Goal: Find contact information: Find contact information

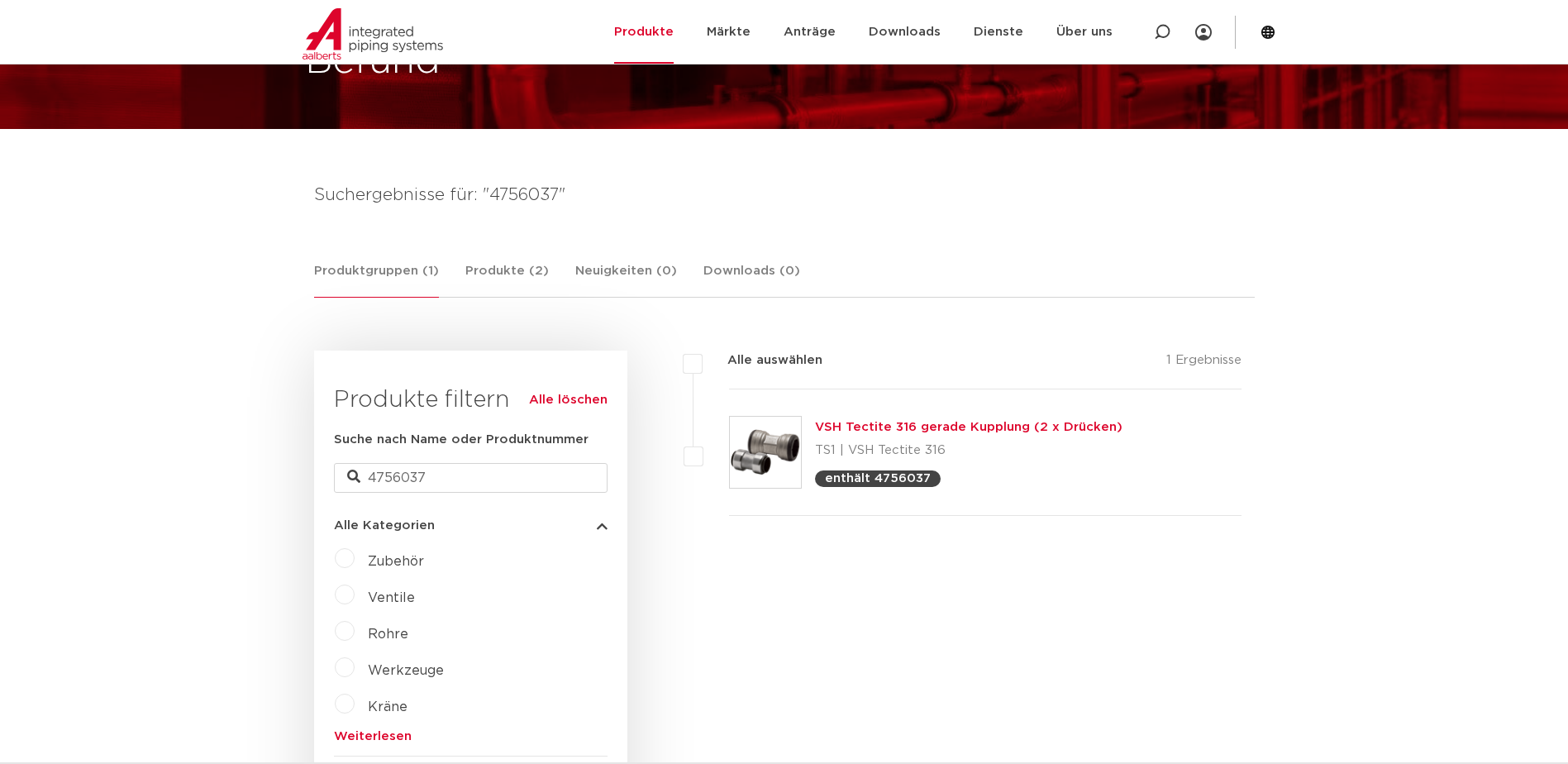
scroll to position [166, 0]
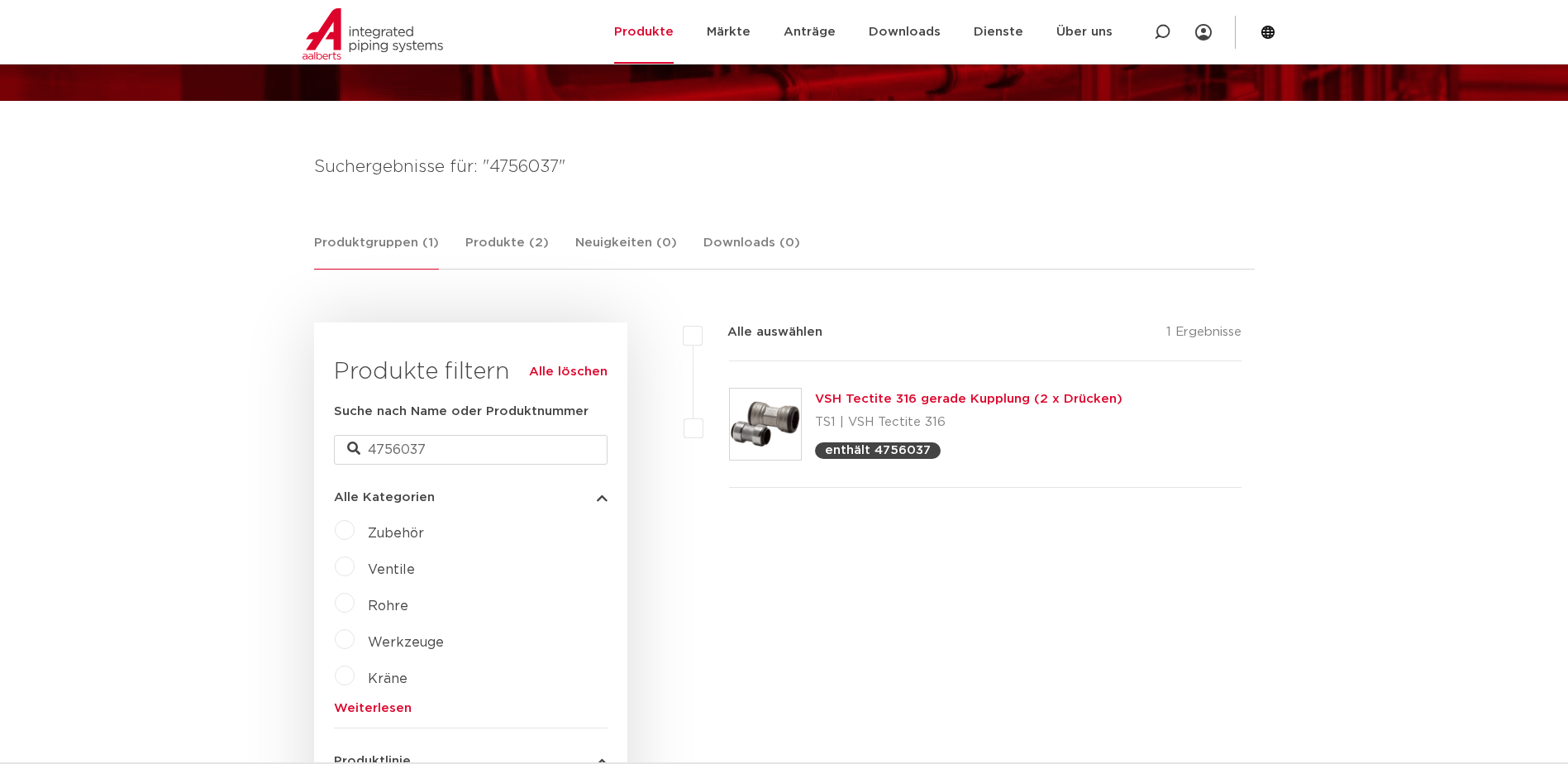
click at [786, 423] on img at bounding box center [766, 424] width 71 height 71
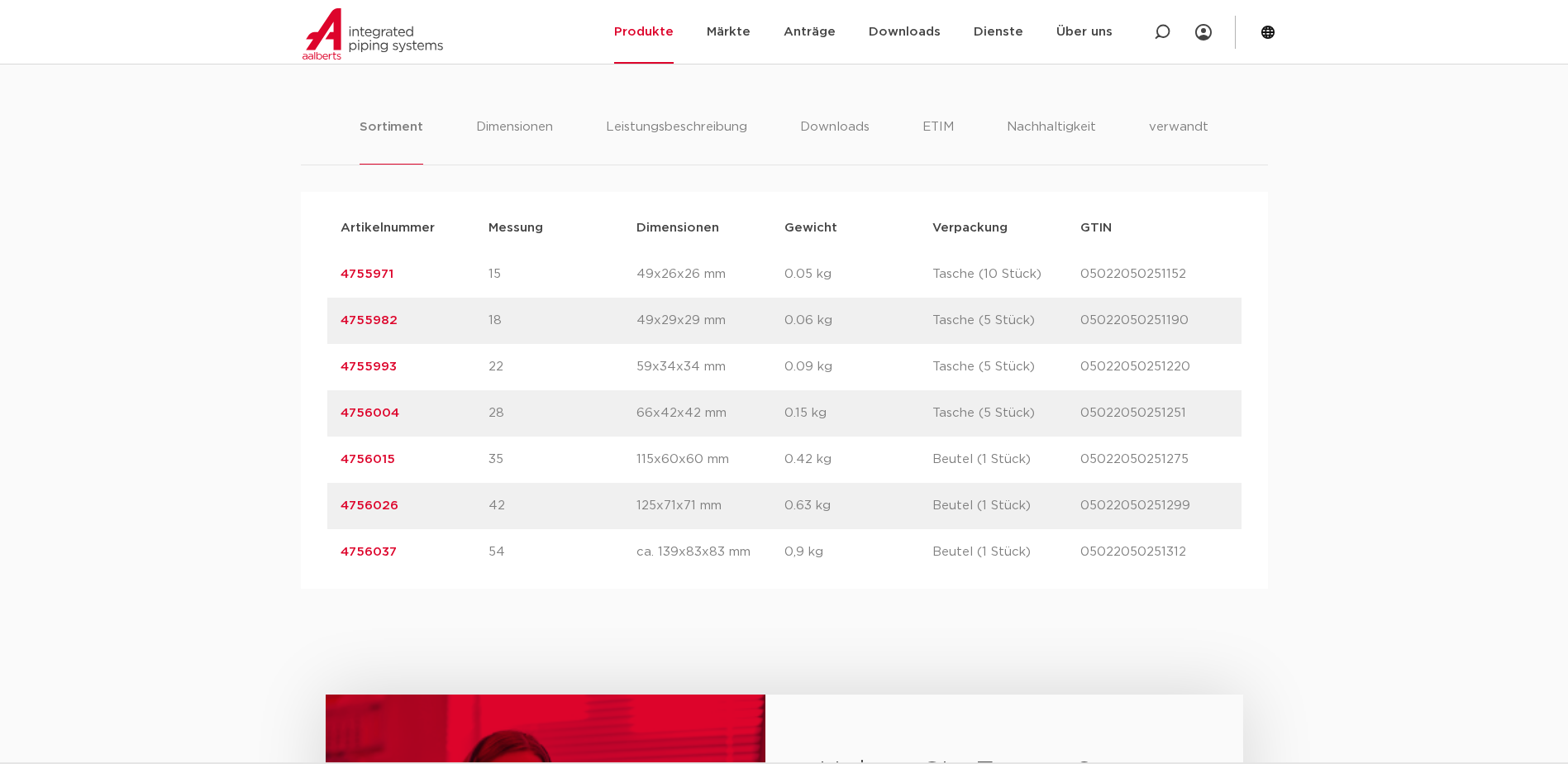
scroll to position [1488, 0]
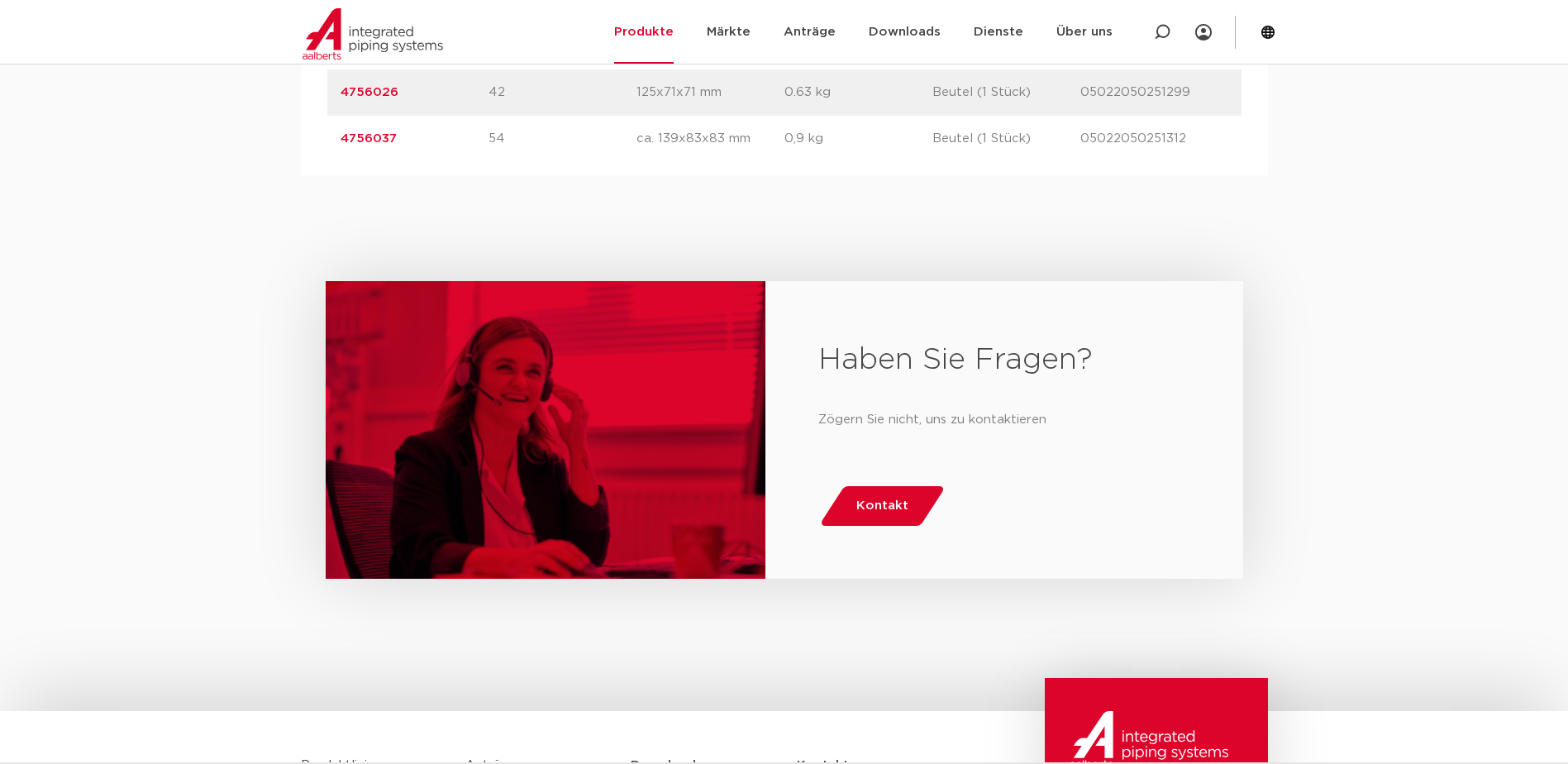
click at [902, 514] on span "Kontakt" at bounding box center [882, 505] width 52 height 26
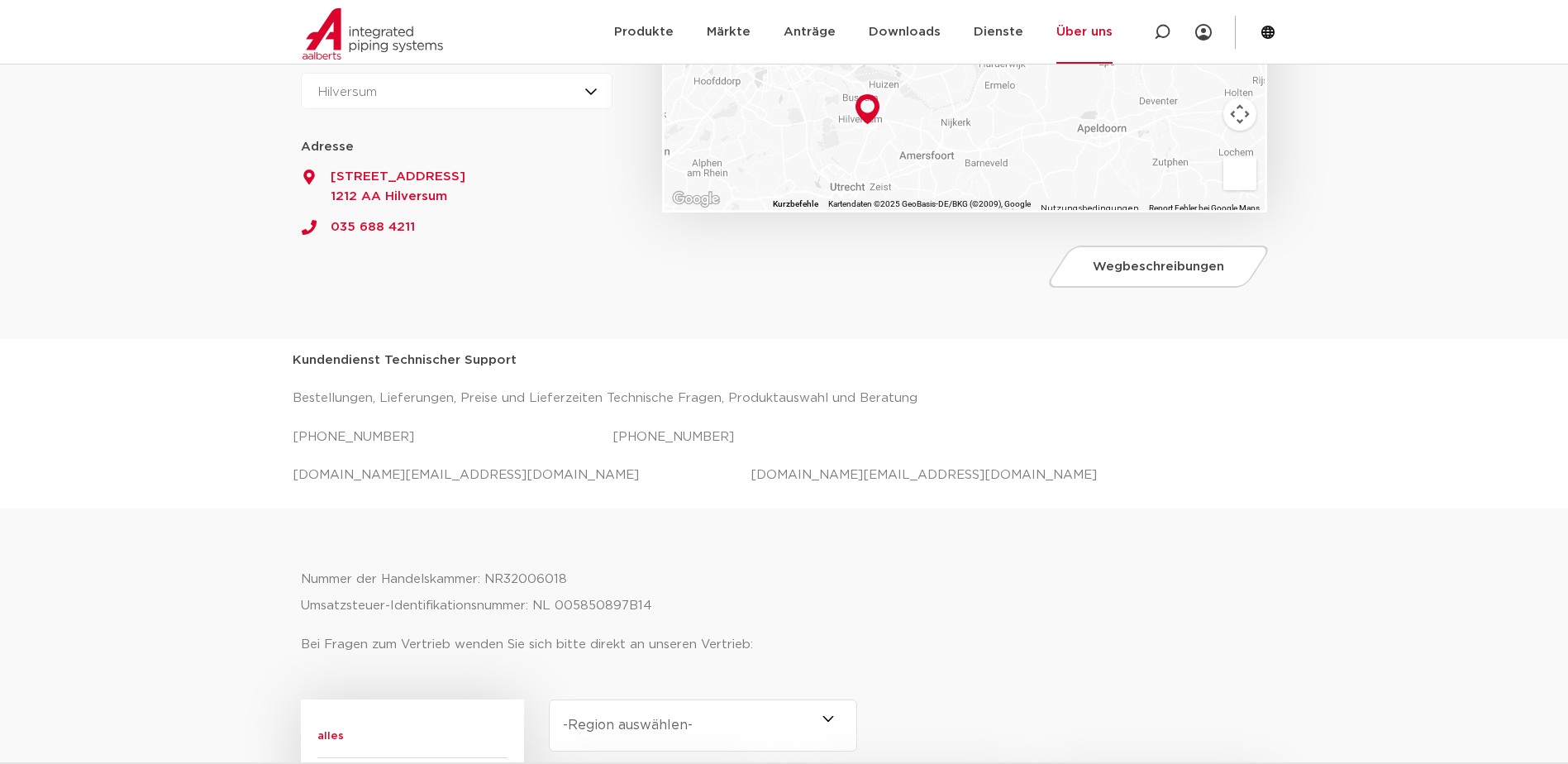
scroll to position [413, 0]
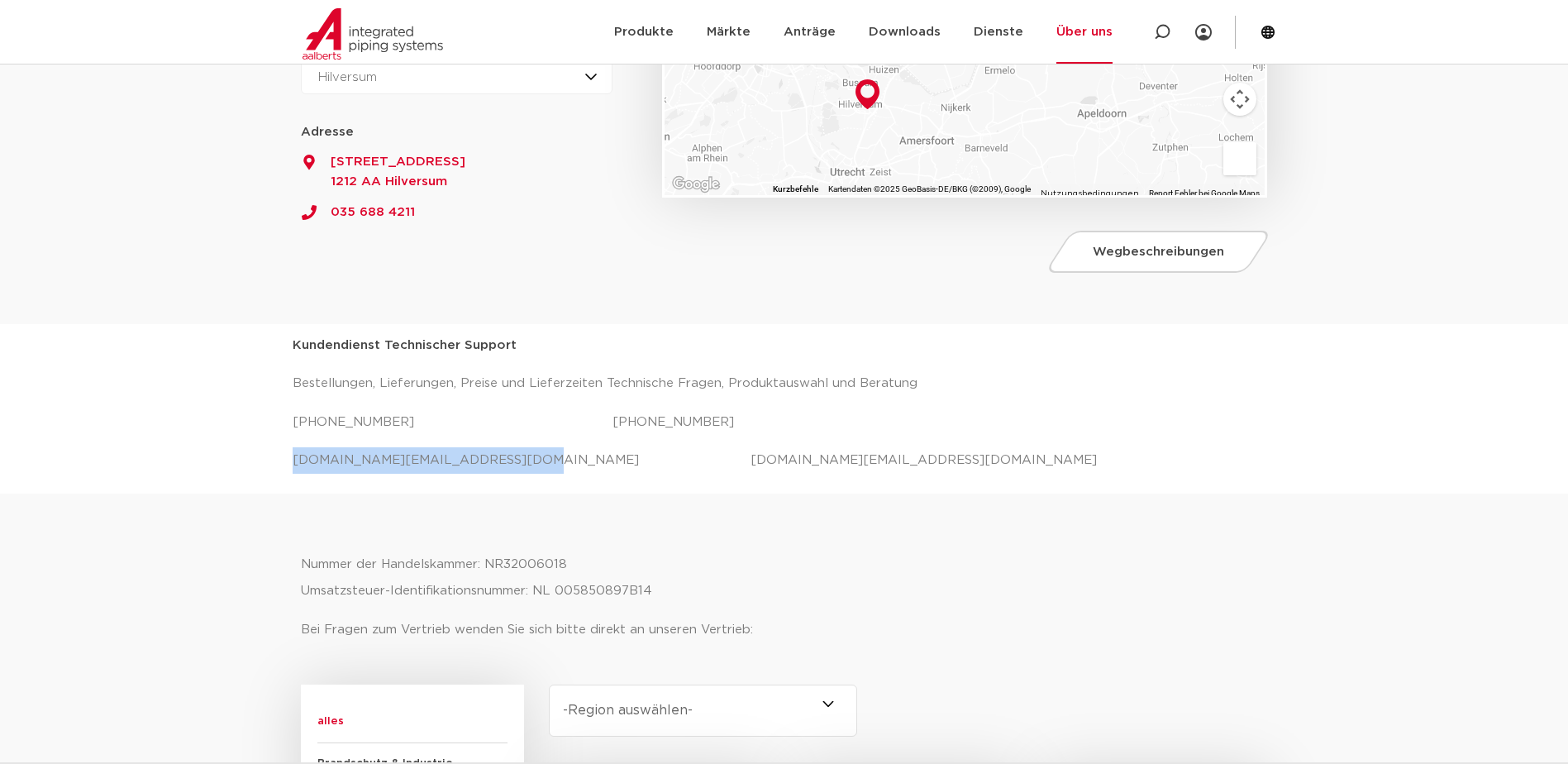
drag, startPoint x: 497, startPoint y: 459, endPoint x: 293, endPoint y: 461, distance: 204.0
click at [293, 461] on p "[DOMAIN_NAME][EMAIL_ADDRESS][DOMAIN_NAME] [DOMAIN_NAME][EMAIL_ADDRESS][DOMAIN_N…" at bounding box center [784, 460] width 983 height 26
copy p "[DOMAIN_NAME][EMAIL_ADDRESS][DOMAIN_NAME]"
